Goal: Task Accomplishment & Management: Manage account settings

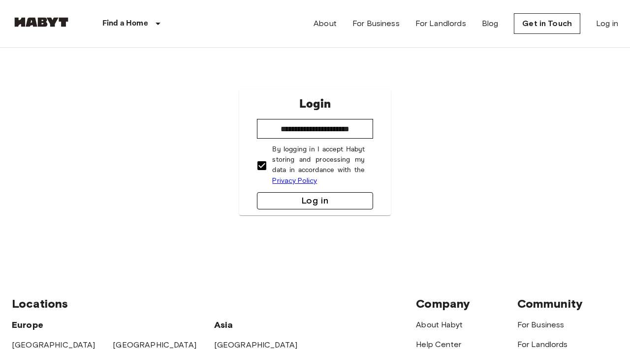
click at [300, 197] on button "Log in" at bounding box center [315, 200] width 116 height 17
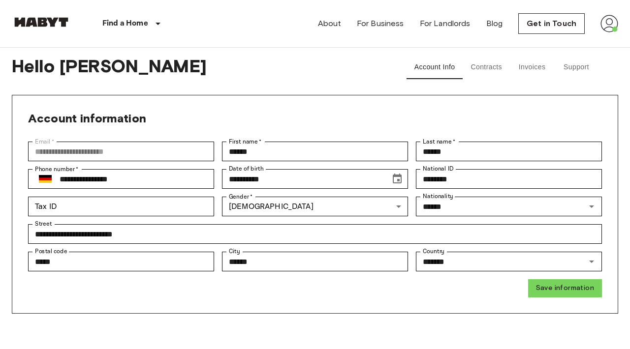
click at [485, 63] on button "Contracts" at bounding box center [485, 68] width 47 height 24
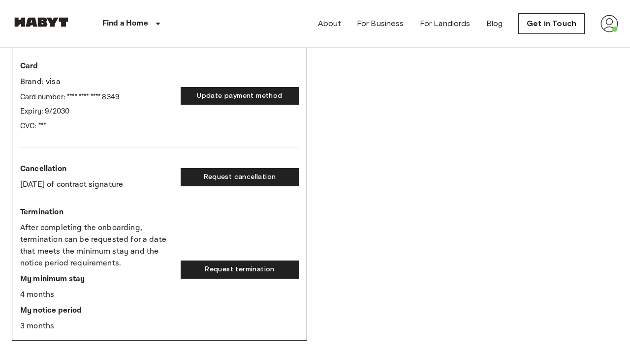
scroll to position [266, 0]
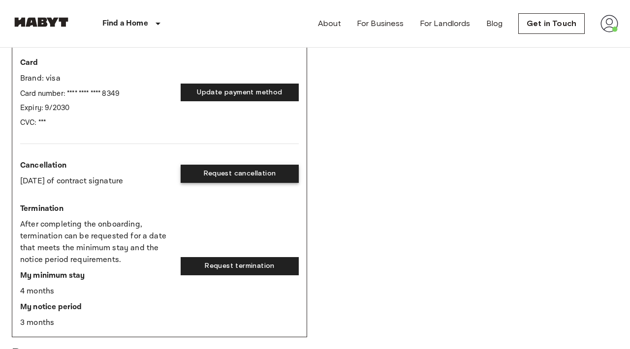
click at [246, 176] on button "Request cancellation" at bounding box center [240, 174] width 118 height 18
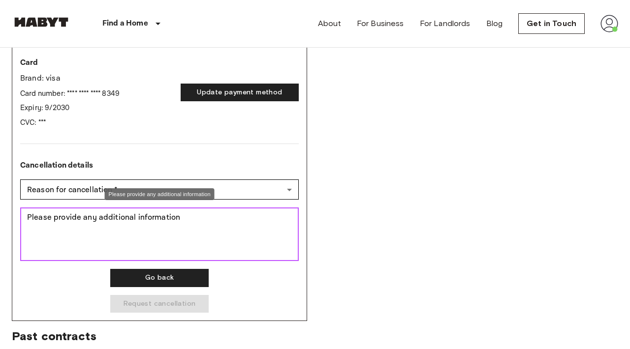
click at [217, 230] on textarea "Please provide any additional information" at bounding box center [159, 234] width 265 height 45
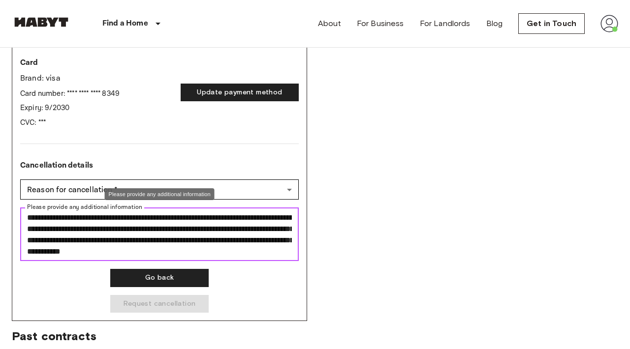
scroll to position [11, 0]
type textarea "**********"
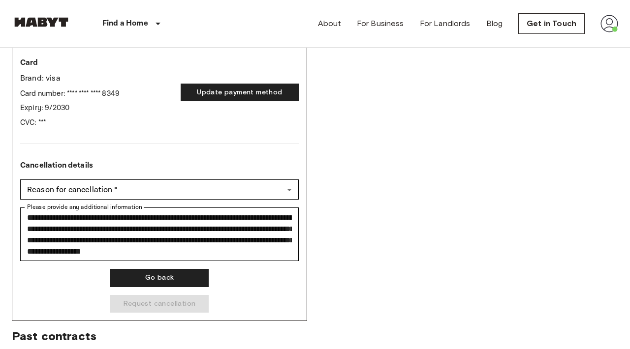
click at [245, 284] on div "**********" at bounding box center [159, 236] width 278 height 153
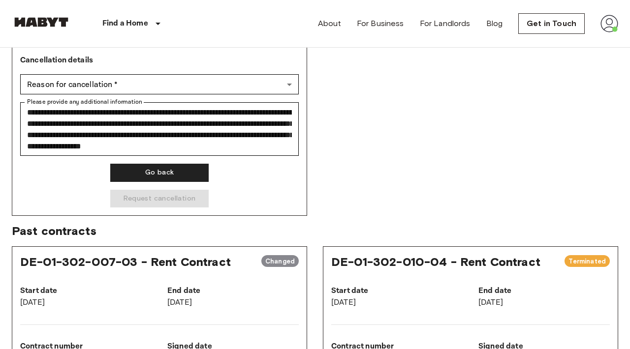
scroll to position [367, 0]
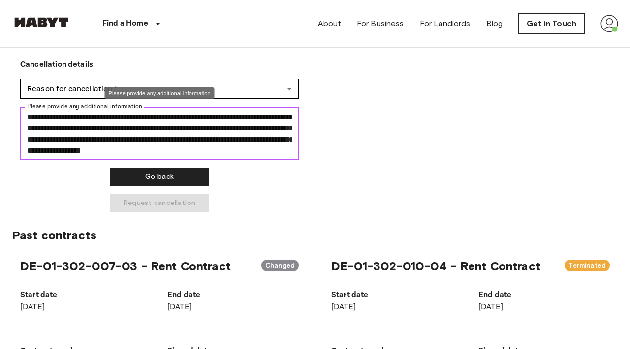
click at [154, 153] on textarea "**********" at bounding box center [159, 133] width 265 height 45
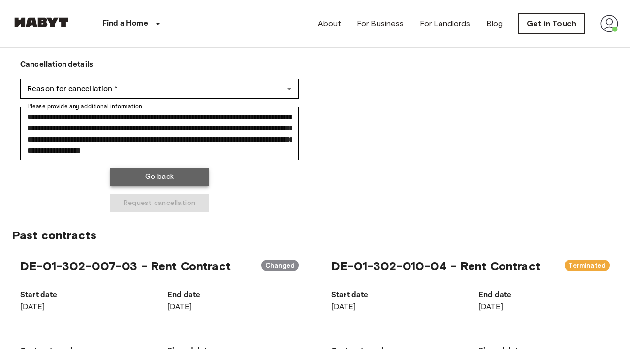
click at [167, 175] on button "Go back" at bounding box center [159, 177] width 98 height 18
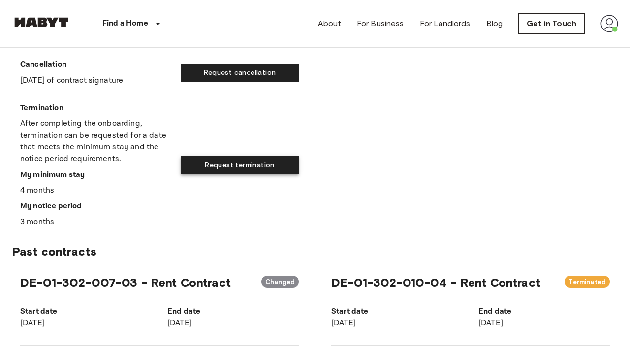
click at [230, 159] on button "Request termination" at bounding box center [240, 165] width 118 height 18
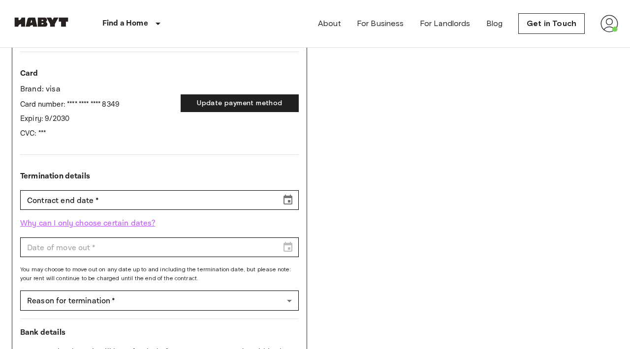
scroll to position [256, 0]
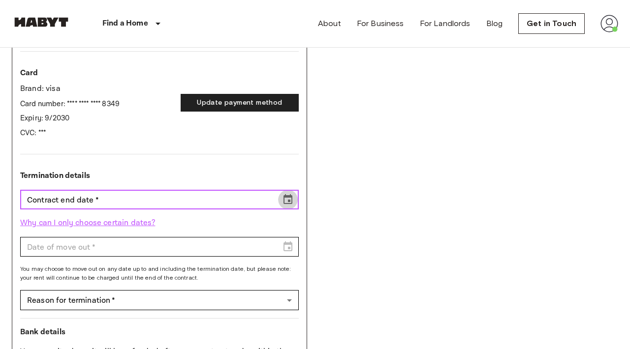
click at [294, 195] on button "Choose date" at bounding box center [288, 200] width 20 height 20
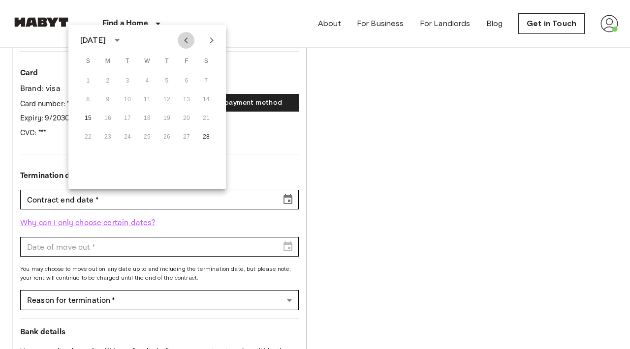
click at [189, 42] on icon "Previous month" at bounding box center [186, 40] width 12 height 12
click at [332, 154] on div "DE-02-027-02M - Rent Contract Activated Start date Oct 7, 2025 End date Open en…" at bounding box center [315, 185] width 606 height 646
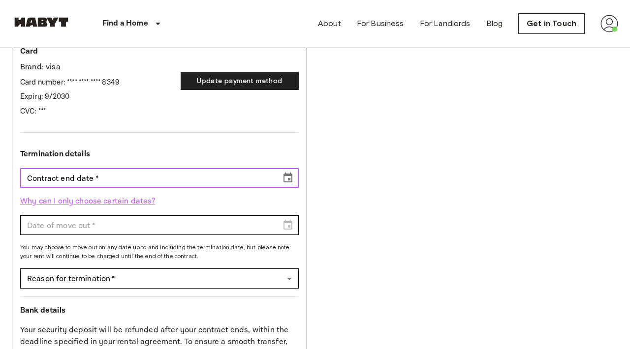
scroll to position [278, 0]
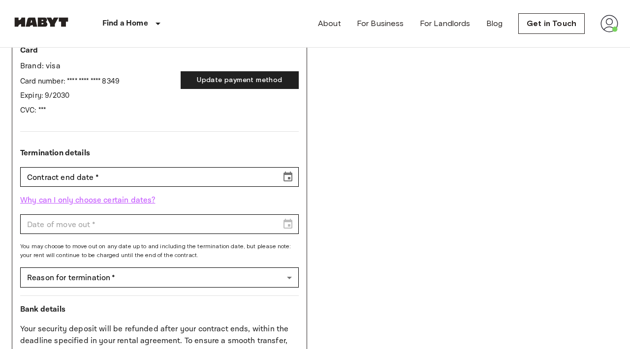
click at [105, 199] on p "Why can I only choose certain dates?" at bounding box center [159, 201] width 278 height 12
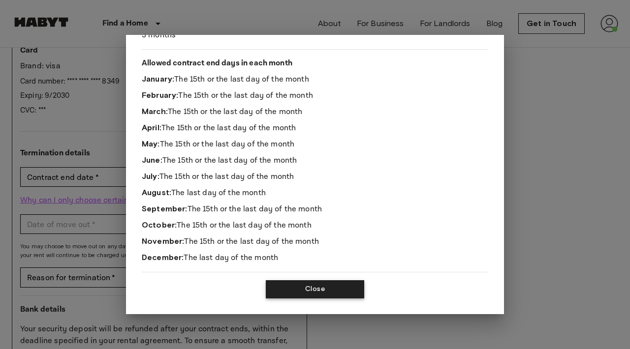
scroll to position [146, 0]
click at [310, 288] on button "Close" at bounding box center [315, 290] width 98 height 18
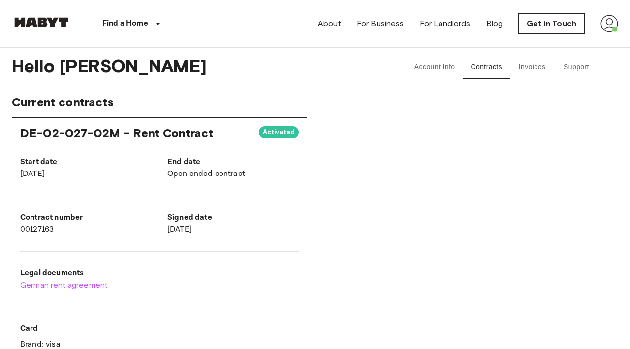
scroll to position [0, 0]
click at [409, 109] on span "Current contracts" at bounding box center [315, 102] width 606 height 15
click at [431, 73] on button "Account Info" at bounding box center [434, 68] width 57 height 24
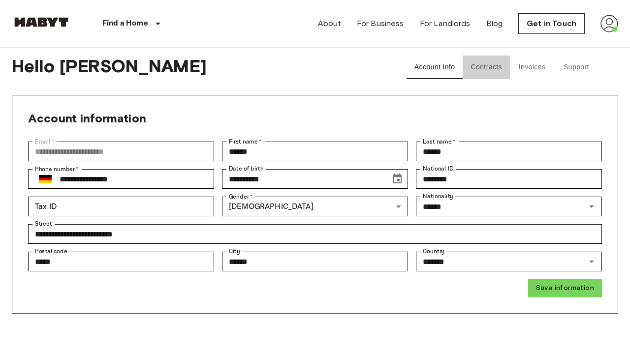
click at [497, 66] on button "Contracts" at bounding box center [485, 68] width 47 height 24
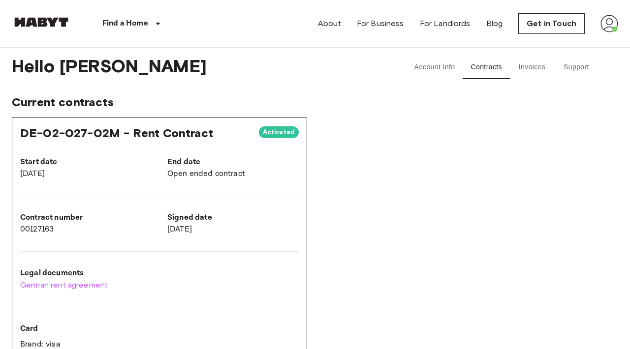
click at [436, 70] on button "Account Info" at bounding box center [434, 68] width 57 height 24
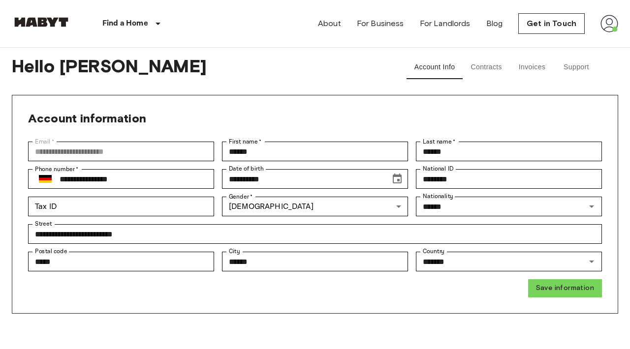
click at [606, 23] on img at bounding box center [609, 24] width 18 height 18
click at [539, 26] on div at bounding box center [315, 174] width 630 height 349
click at [545, 23] on link "Get in Touch" at bounding box center [551, 23] width 66 height 21
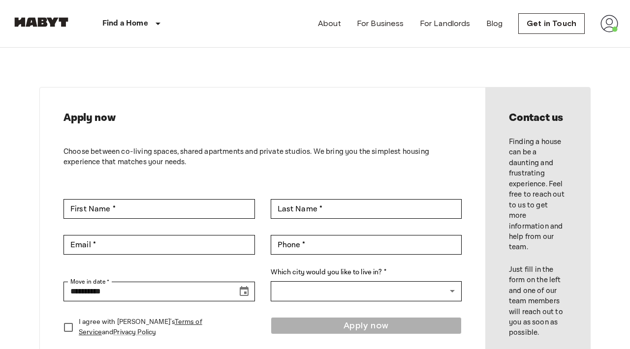
click at [245, 66] on div "**********" at bounding box center [314, 225] width 551 height 354
click at [604, 23] on img at bounding box center [609, 24] width 18 height 18
click at [540, 43] on li "Profile" at bounding box center [572, 41] width 98 height 18
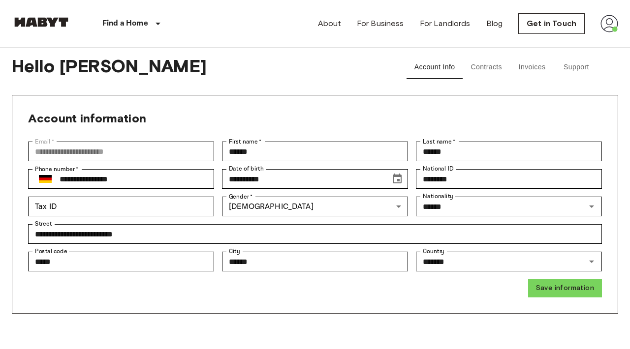
click at [489, 62] on button "Contracts" at bounding box center [485, 68] width 47 height 24
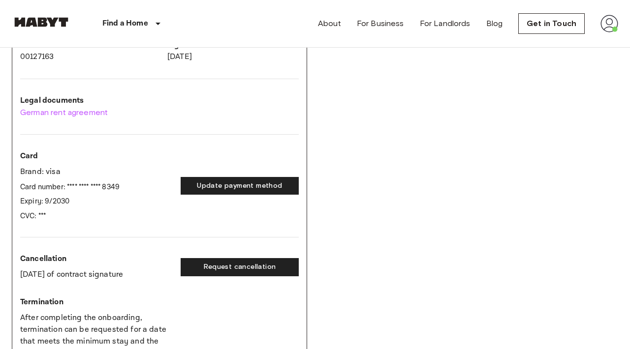
scroll to position [143, 0]
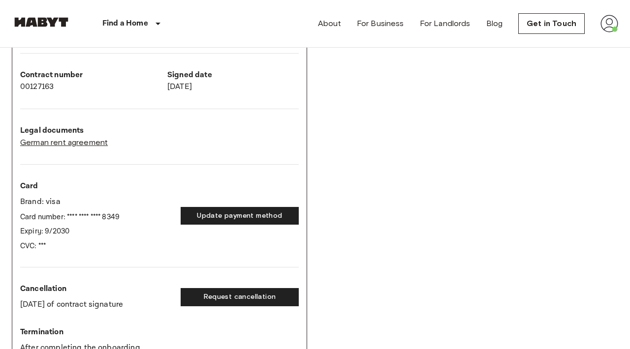
click at [72, 139] on link "German rent agreement" at bounding box center [159, 143] width 278 height 12
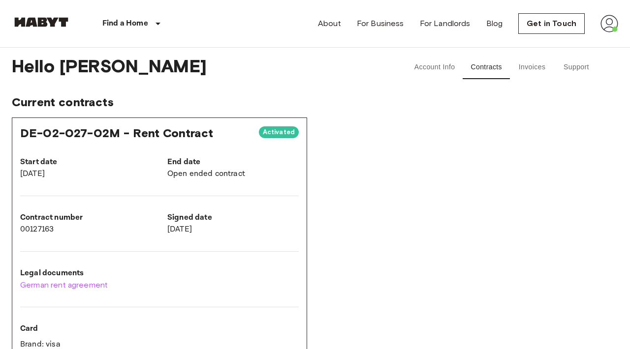
scroll to position [3, 0]
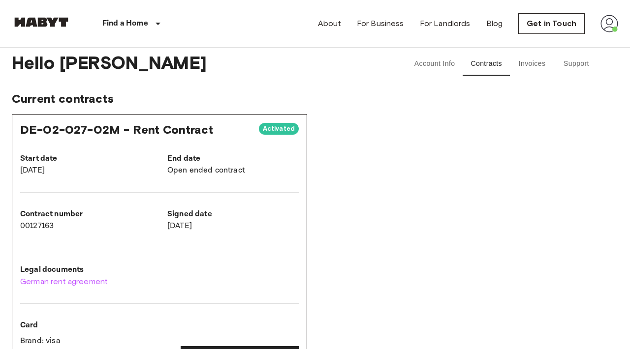
click at [447, 62] on button "Account Info" at bounding box center [434, 64] width 57 height 24
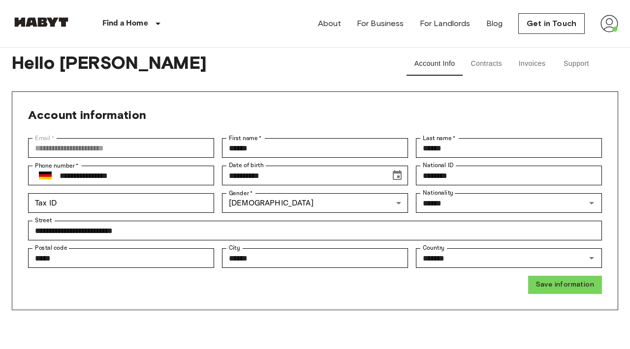
click at [536, 61] on button "Invoices" at bounding box center [532, 64] width 44 height 24
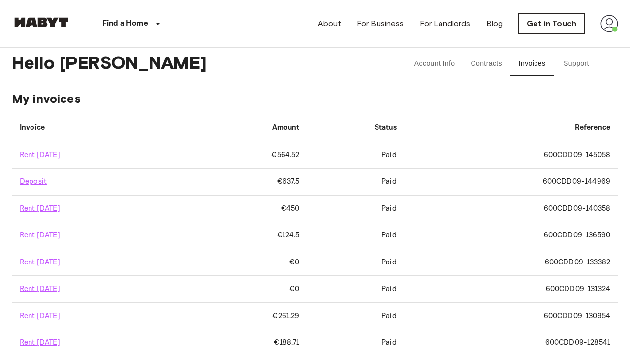
click at [574, 61] on button "Support" at bounding box center [576, 64] width 44 height 24
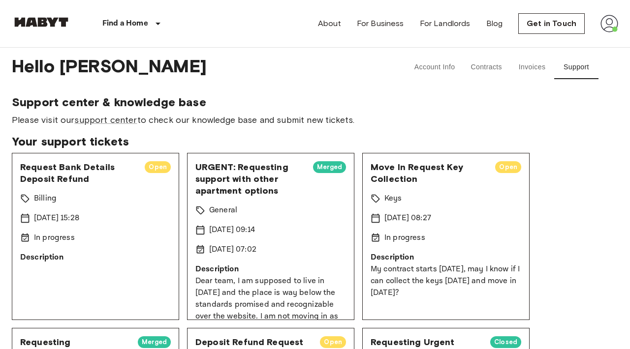
click at [441, 69] on button "Account Info" at bounding box center [434, 68] width 57 height 24
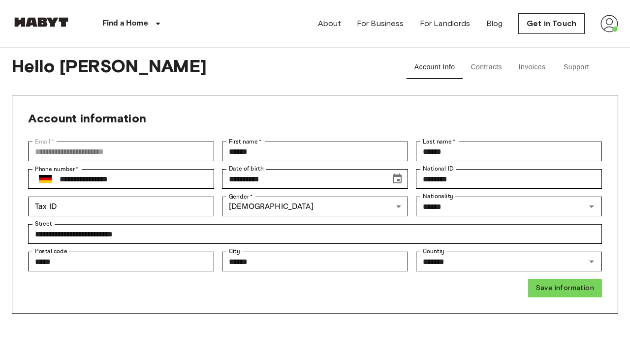
click at [477, 65] on button "Contracts" at bounding box center [485, 68] width 47 height 24
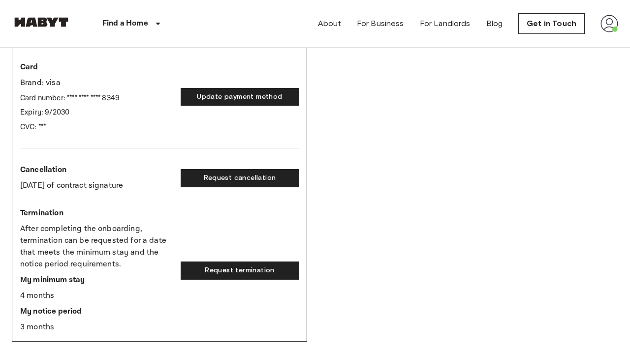
scroll to position [262, 0]
click at [231, 265] on button "Request termination" at bounding box center [240, 270] width 118 height 18
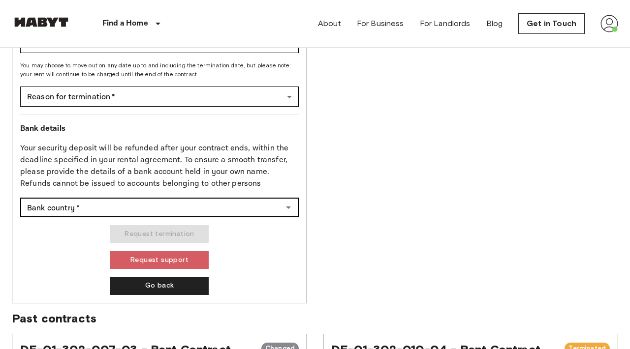
scroll to position [460, 0]
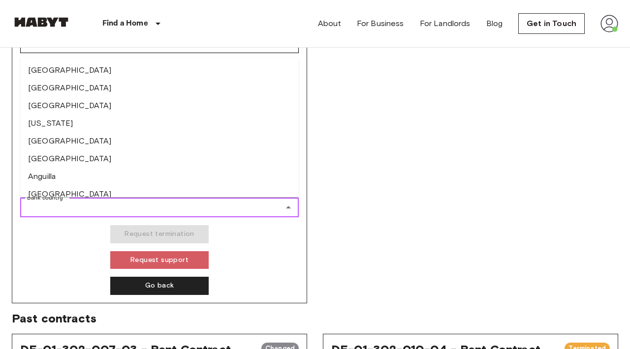
click at [277, 213] on input "Bank country   *" at bounding box center [151, 208] width 256 height 14
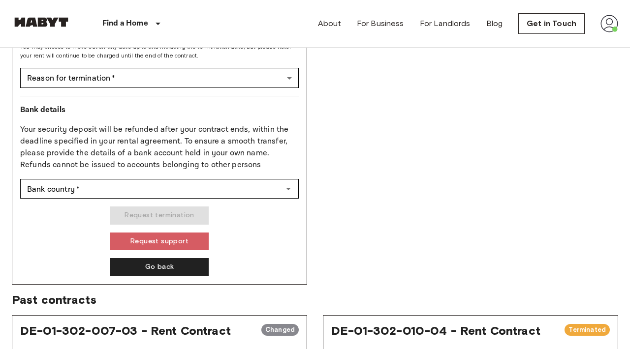
scroll to position [483, 0]
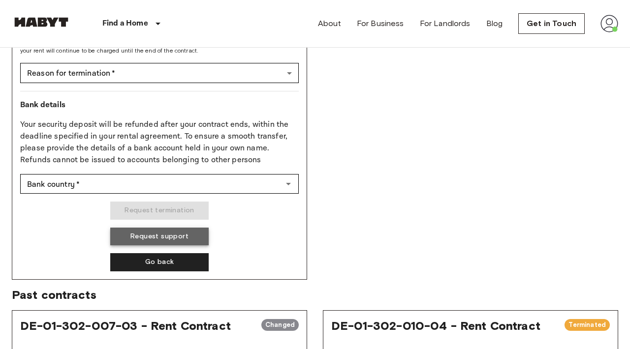
click at [185, 232] on button "Request support" at bounding box center [159, 237] width 98 height 18
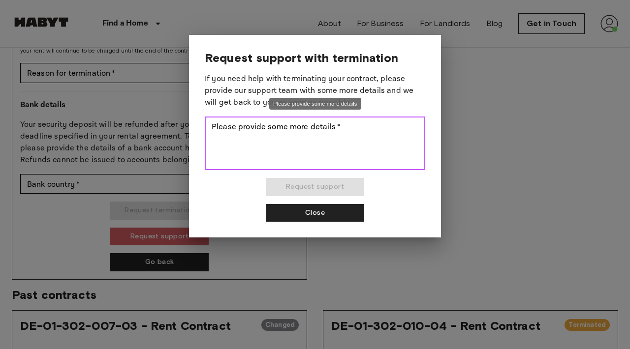
click at [298, 127] on textarea "Please provide some more details   *" at bounding box center [315, 143] width 207 height 45
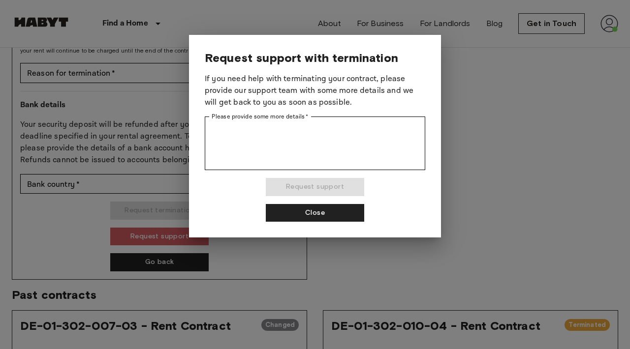
click at [480, 179] on div at bounding box center [315, 174] width 630 height 349
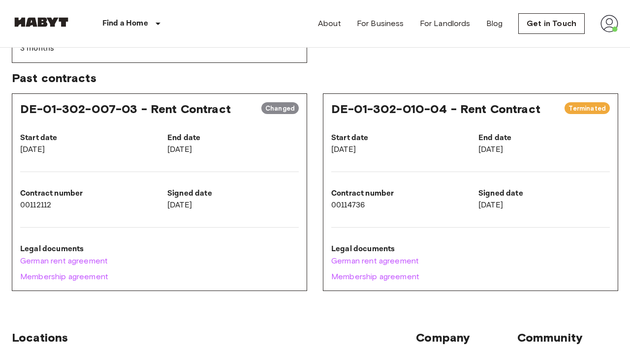
scroll to position [541, 0]
click at [610, 23] on img at bounding box center [609, 24] width 18 height 18
click at [466, 70] on div at bounding box center [315, 174] width 630 height 349
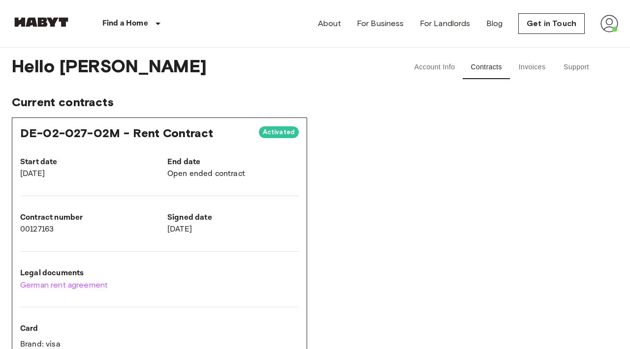
scroll to position [0, 0]
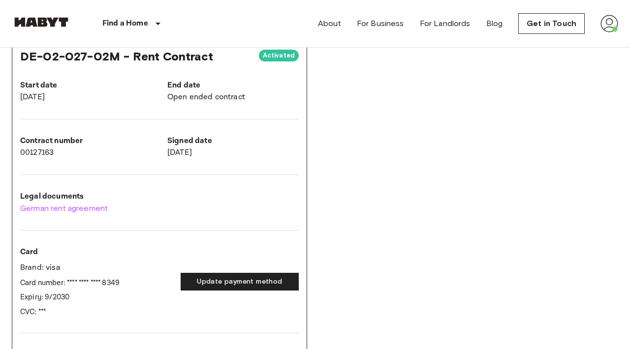
scroll to position [78, 0]
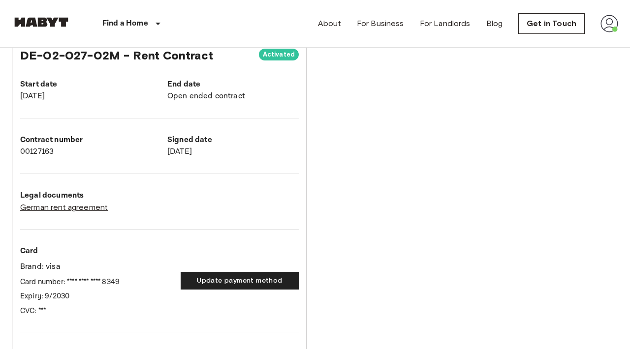
click at [93, 209] on link "German rent agreement" at bounding box center [159, 208] width 278 height 12
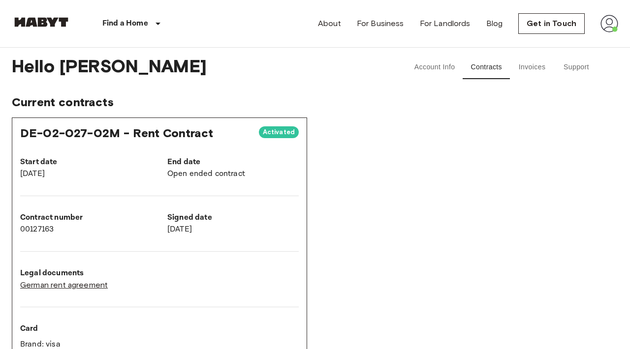
scroll to position [0, 0]
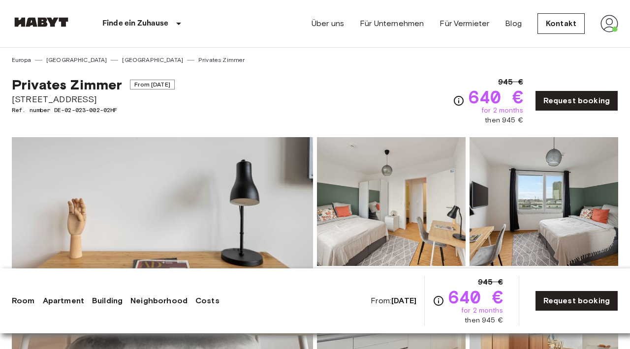
click at [180, 303] on link "Neighborhood" at bounding box center [158, 301] width 57 height 12
click at [23, 26] on img at bounding box center [41, 22] width 59 height 10
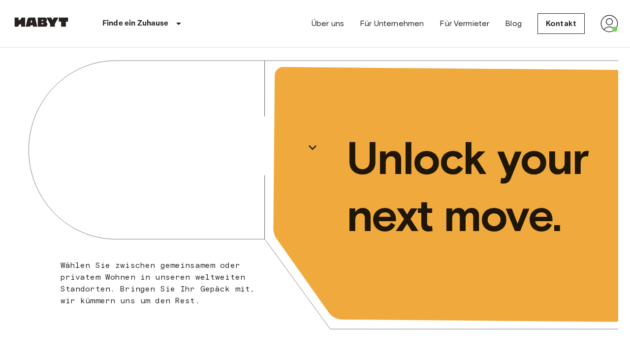
click at [613, 25] on img at bounding box center [609, 24] width 18 height 18
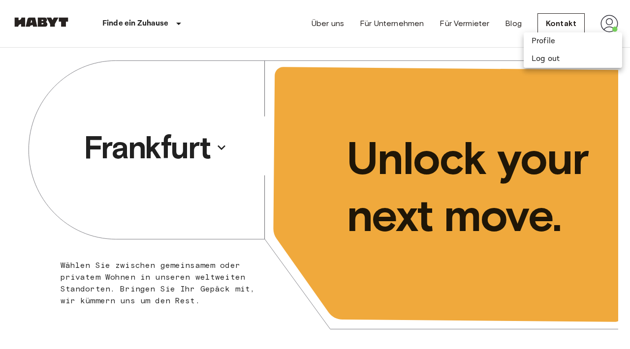
click at [477, 43] on div at bounding box center [315, 174] width 630 height 349
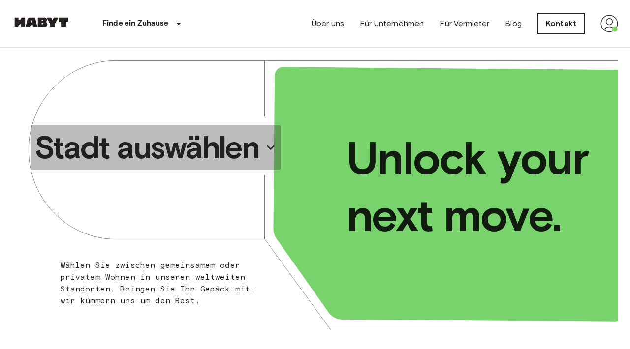
click at [259, 154] on p "Stadt auswählen" at bounding box center [146, 147] width 225 height 39
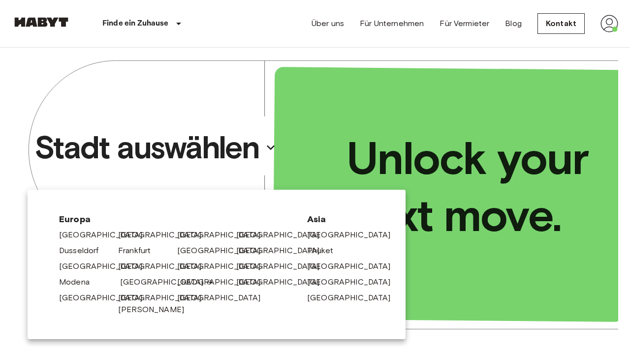
click at [136, 279] on link "[GEOGRAPHIC_DATA]" at bounding box center [166, 283] width 93 height 12
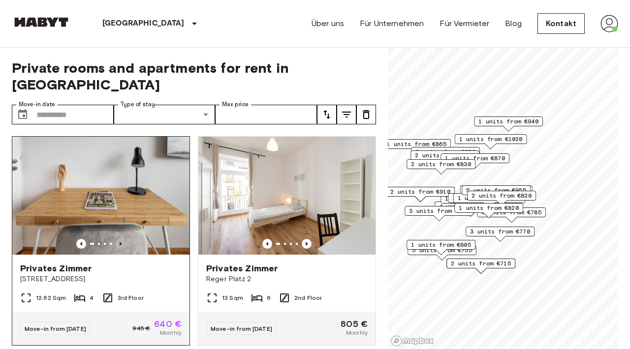
click at [121, 242] on icon "Previous image" at bounding box center [121, 244] width 2 height 4
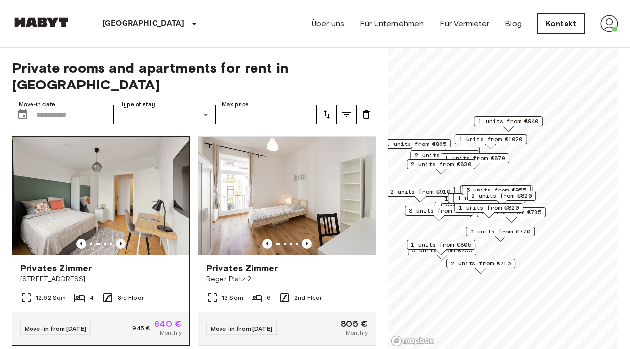
click at [121, 242] on icon "Previous image" at bounding box center [121, 244] width 2 height 4
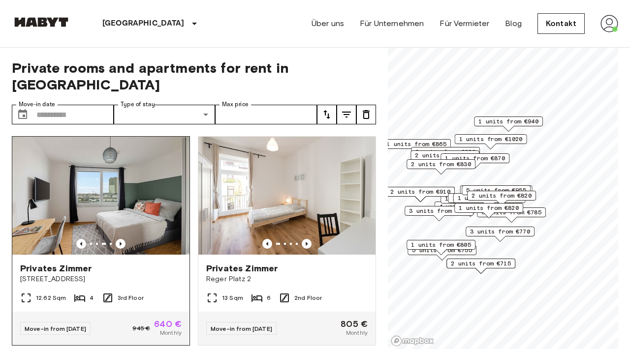
click at [133, 187] on img at bounding box center [100, 196] width 177 height 118
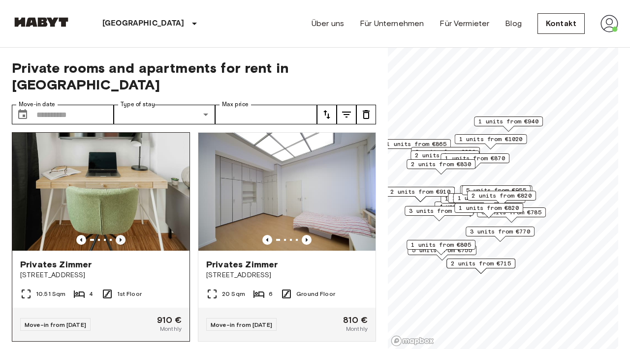
scroll to position [651, 0]
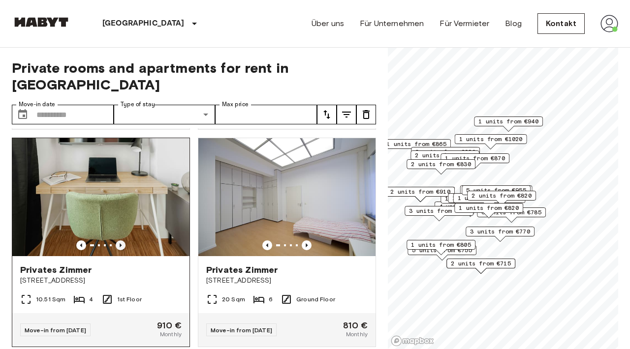
click at [120, 241] on icon "Previous image" at bounding box center [121, 246] width 10 height 10
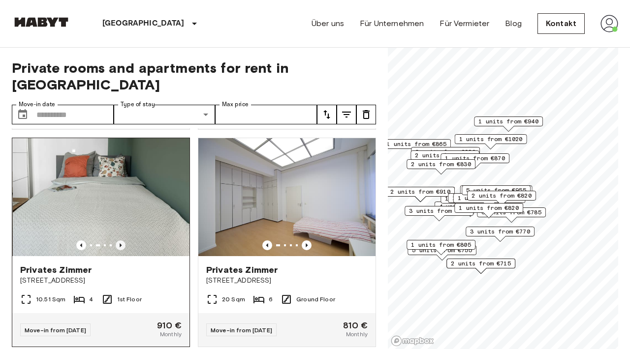
click at [120, 241] on icon "Previous image" at bounding box center [121, 246] width 10 height 10
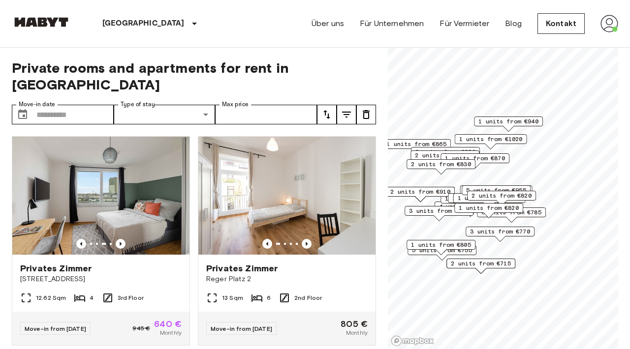
scroll to position [0, 0]
click at [359, 60] on span "Private rooms and apartments for rent in [GEOGRAPHIC_DATA]" at bounding box center [194, 76] width 364 height 33
click at [324, 109] on icon "tune" at bounding box center [327, 115] width 12 height 12
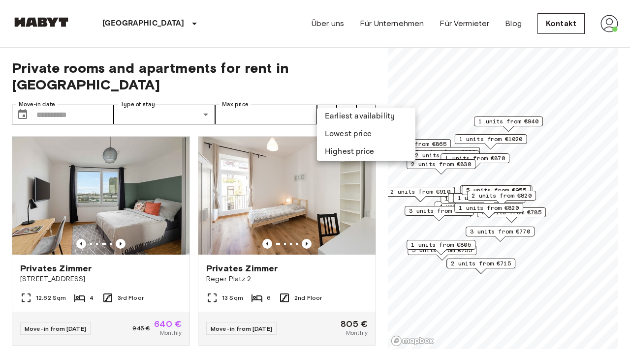
click at [293, 57] on div at bounding box center [315, 174] width 630 height 349
